Goal: Obtain resource: Download file/media

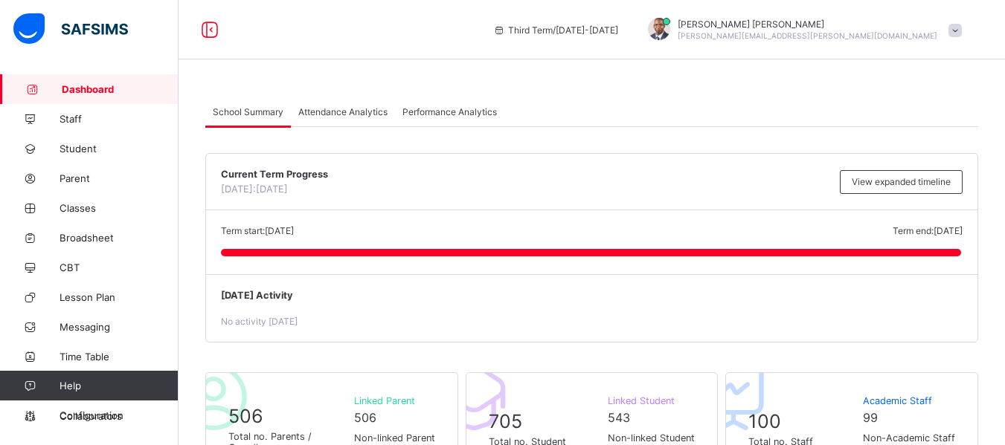
click at [364, 106] on span "Attendance Analytics" at bounding box center [342, 111] width 89 height 11
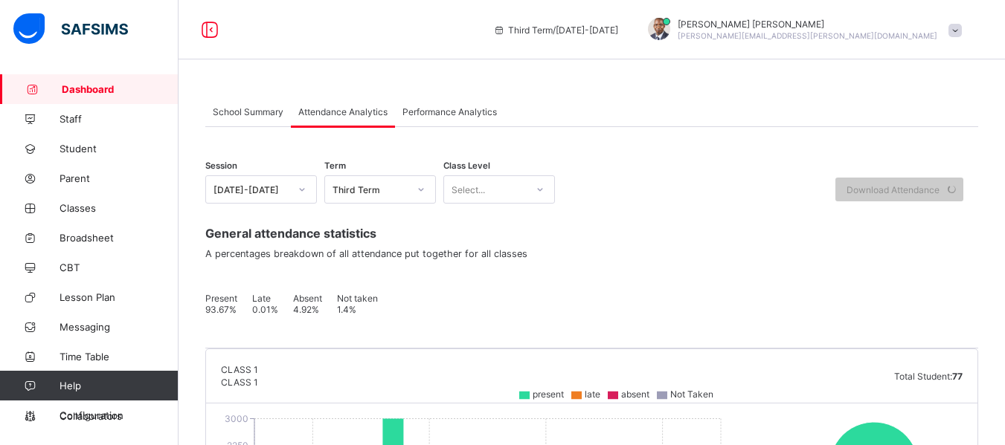
click at [514, 195] on div "Select..." at bounding box center [485, 189] width 82 height 21
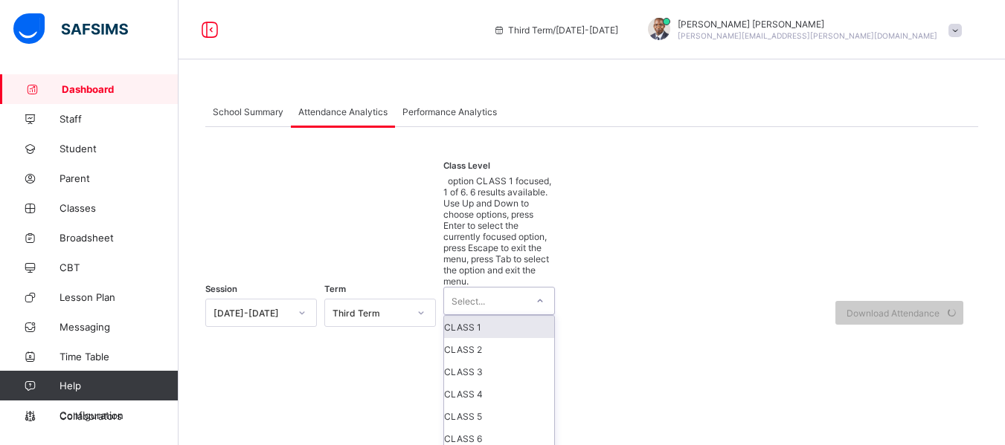
click at [617, 199] on div "Session [DATE]-[DATE] Term Third Term Class Level option CLASS 1 focused, 1 of …" at bounding box center [591, 306] width 773 height 290
click at [600, 203] on div "Session [DATE]-[DATE] Term Third Term Class Level option CLASS 1 focused, 1 of …" at bounding box center [591, 306] width 773 height 290
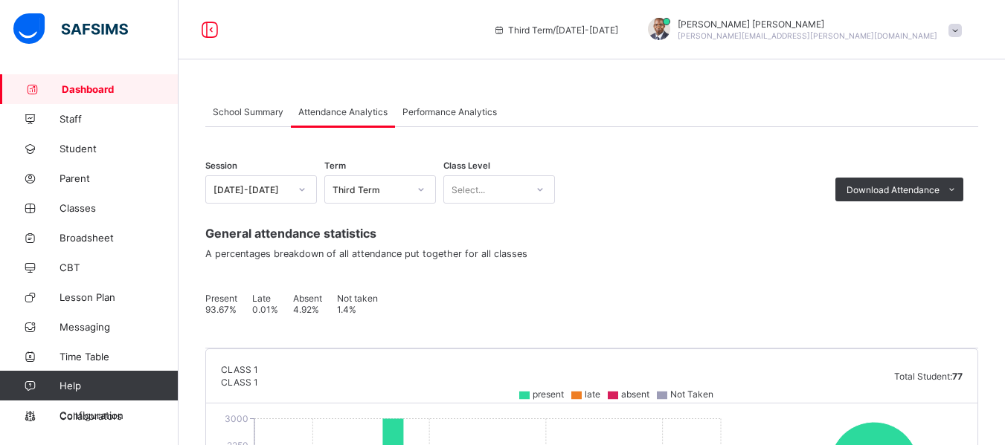
click at [347, 220] on div "General attendance statistics A percentages breakdown of all attendance put tog…" at bounding box center [591, 276] width 773 height 145
click at [931, 219] on li "PDF" at bounding box center [926, 221] width 72 height 23
click at [957, 192] on icon at bounding box center [950, 190] width 13 height 12
click at [938, 241] on li "Excel sheet" at bounding box center [926, 244] width 72 height 23
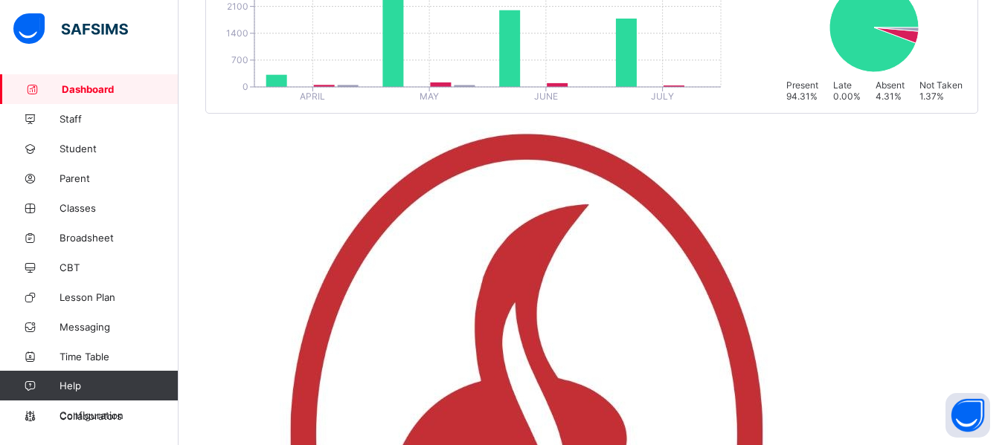
scroll to position [1698, 0]
